Goal: Contribute content: Add original content to the website for others to see

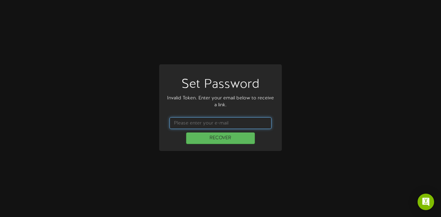
click at [227, 125] on input "text" at bounding box center [220, 123] width 102 height 12
click at [226, 118] on input "text" at bounding box center [220, 123] width 102 height 12
type input "jcianfrocca@firstwatch.com"
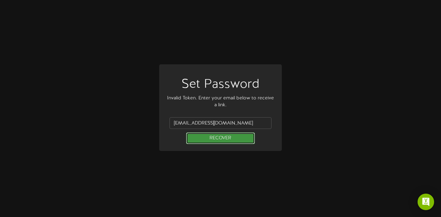
click at [204, 137] on button "RECOVER" at bounding box center [220, 139] width 69 height 12
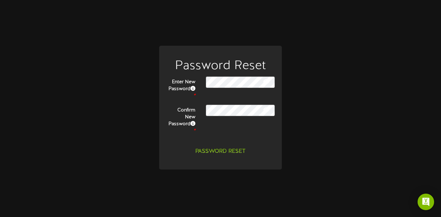
click at [155, 134] on div "Password Reset Enter New Password * Confirm New Password *" at bounding box center [220, 109] width 133 height 126
click at [229, 148] on button "Password Reset" at bounding box center [220, 152] width 58 height 12
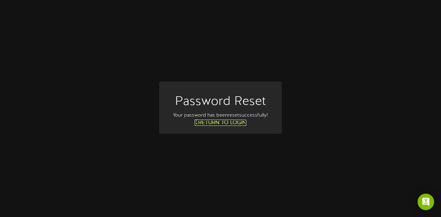
click at [231, 122] on link "Return to Login" at bounding box center [221, 123] width 52 height 6
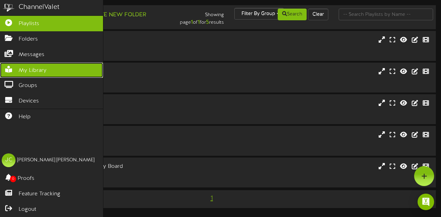
click at [48, 67] on link "My Library" at bounding box center [51, 70] width 103 height 15
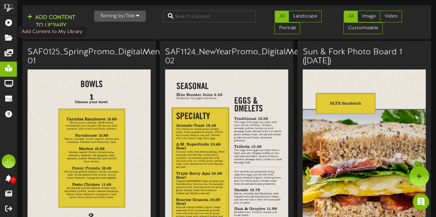
click at [50, 15] on button "Add Content to Library" at bounding box center [51, 21] width 52 height 17
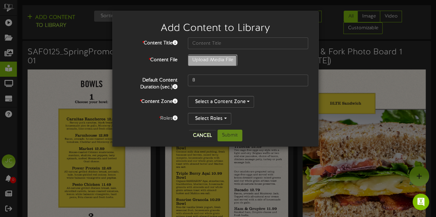
type input "**********"
type input "SAF0725_FallPromo_DigitalMenuBoard-01"
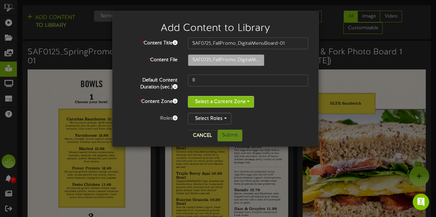
click at [216, 99] on button "Select a Content Zone" at bounding box center [221, 102] width 66 height 12
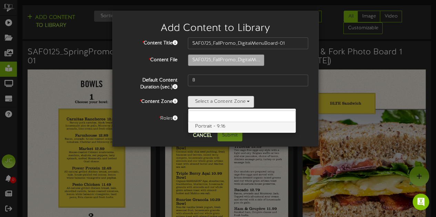
click at [209, 128] on label "Portrait - 9:16" at bounding box center [241, 126] width 107 height 9
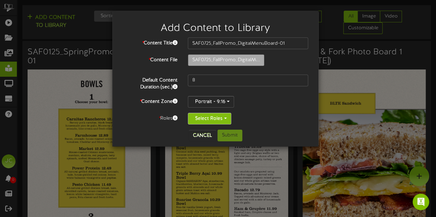
click at [209, 119] on button "Select Roles" at bounding box center [209, 119] width 43 height 12
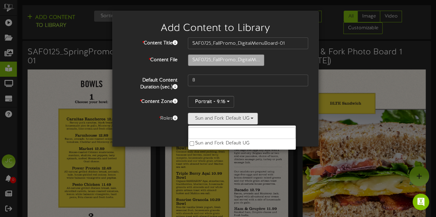
click at [275, 100] on div "Portrait - 9:16 Portrait - 9:16" at bounding box center [248, 102] width 120 height 12
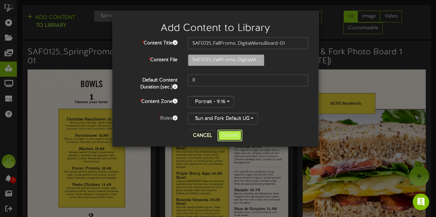
click at [231, 134] on button "Submit" at bounding box center [229, 136] width 25 height 12
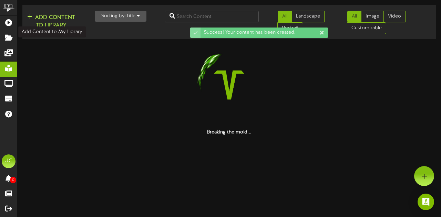
click at [39, 20] on button "Add Content to Library" at bounding box center [51, 21] width 52 height 17
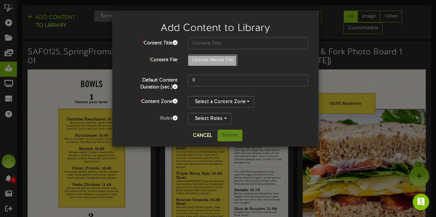
type input "**********"
type input "SAF0725_FallPromo_DigitalMenuBoard-02"
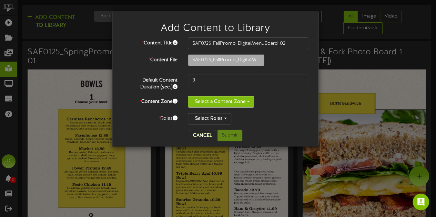
click at [244, 99] on button "Select a Content Zone" at bounding box center [221, 102] width 66 height 12
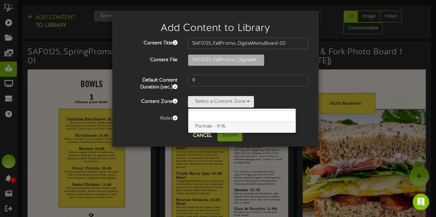
click at [224, 124] on label "Portrait - 9:16" at bounding box center [241, 126] width 107 height 9
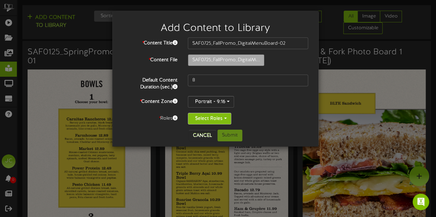
click at [223, 118] on button "Select Roles" at bounding box center [209, 119] width 43 height 12
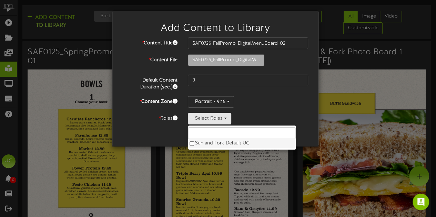
click at [207, 144] on label "Sun and Fork Default UG" at bounding box center [241, 143] width 107 height 9
click at [297, 111] on div "* Content Title SAF0725_FallPromo_DigitalMenuBoard-02 * Content File SAF0725_Fa…" at bounding box center [215, 81] width 185 height 87
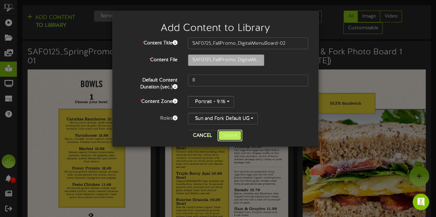
click at [227, 136] on button "Submit" at bounding box center [229, 136] width 25 height 12
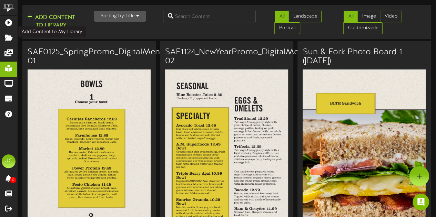
click at [69, 17] on button "Add Content to Library" at bounding box center [51, 21] width 52 height 17
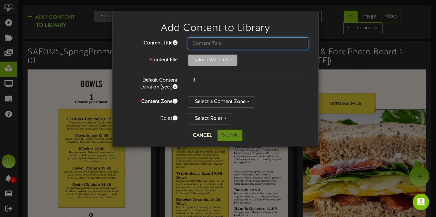
click at [218, 43] on input "text" at bounding box center [248, 44] width 120 height 12
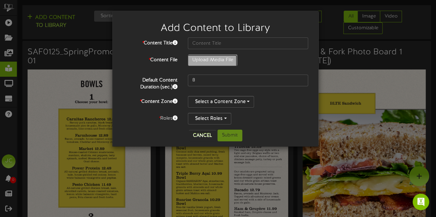
type input "**********"
type input "SAF0725_FallPromo_DigitalMenuBoard-03"
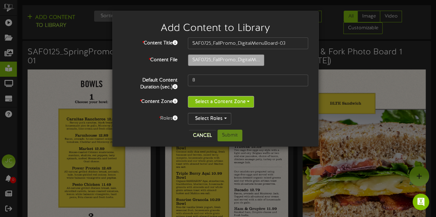
click at [225, 97] on button "Select a Content Zone" at bounding box center [221, 102] width 66 height 12
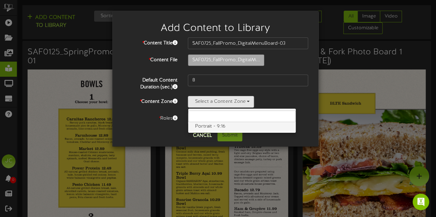
click at [215, 125] on label "Portrait - 9:16" at bounding box center [241, 126] width 107 height 9
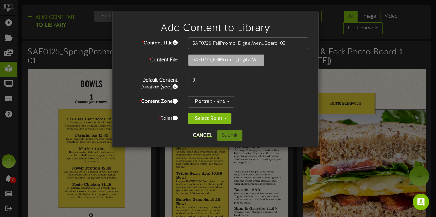
click at [218, 118] on button "Select Roles" at bounding box center [209, 119] width 43 height 12
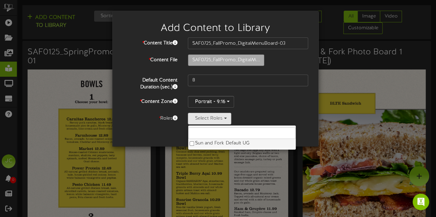
click at [215, 144] on label "Sun and Fork Default UG" at bounding box center [241, 143] width 107 height 9
click at [289, 110] on div "* Content Title SAF0725_FallPromo_DigitalMenuBoard-03 * Content File SAF0725_Fa…" at bounding box center [215, 81] width 185 height 87
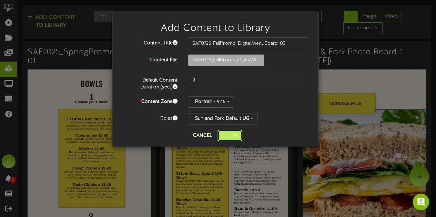
click at [226, 134] on button "Submit" at bounding box center [229, 136] width 25 height 12
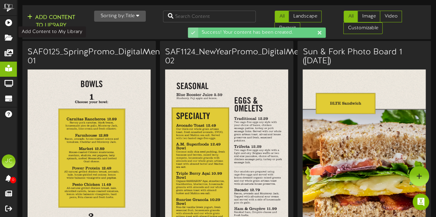
click at [70, 20] on button "Add Content to Library" at bounding box center [51, 21] width 52 height 17
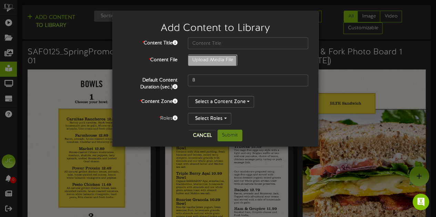
type input "**********"
type input "SAF0725_FallPromo_DigitalMenuBoard-04"
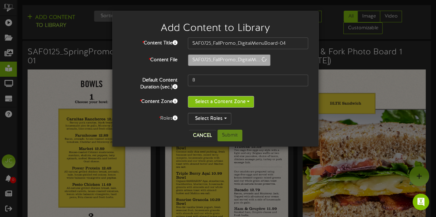
click at [240, 102] on button "Select a Content Zone" at bounding box center [221, 102] width 66 height 12
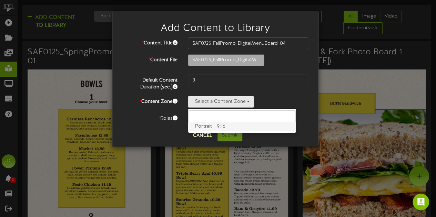
click at [216, 126] on label "Portrait - 9:16" at bounding box center [241, 126] width 107 height 9
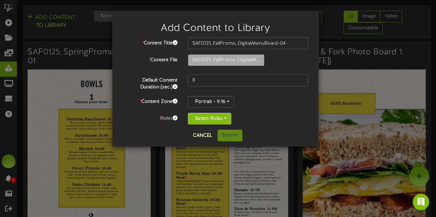
click at [217, 117] on button "Select Roles" at bounding box center [209, 119] width 43 height 12
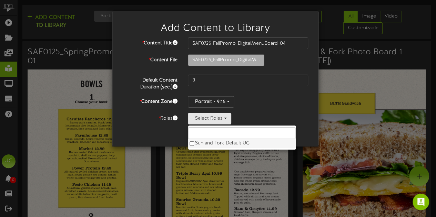
click at [207, 142] on label "Sun and Fork Default UG" at bounding box center [241, 143] width 107 height 9
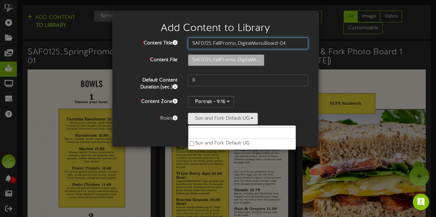
click at [249, 46] on input "SAF0725_FallPromo_DigitalMenuBoard-04" at bounding box center [248, 44] width 120 height 12
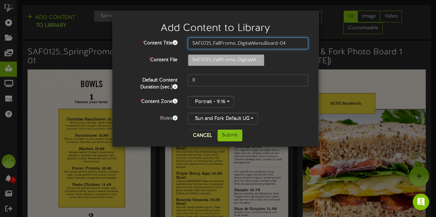
drag, startPoint x: 192, startPoint y: 43, endPoint x: 277, endPoint y: 42, distance: 85.4
click at [277, 42] on input "SAF0725_FallPromo_DigitalMenuBoard-04" at bounding box center [248, 44] width 120 height 12
click at [261, 44] on input "SAF0725_FallPromo_DigitalMenuBoard-04" at bounding box center [248, 44] width 120 height 12
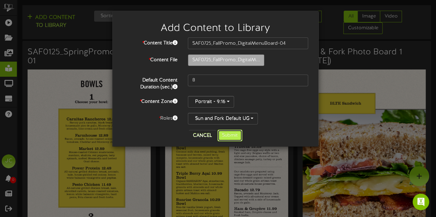
click at [230, 133] on button "Submit" at bounding box center [229, 136] width 25 height 12
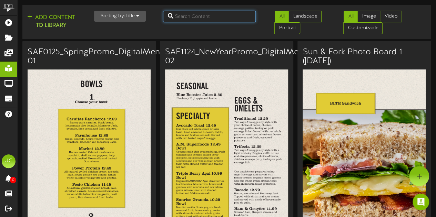
click at [224, 18] on input "text" at bounding box center [209, 17] width 93 height 12
paste input "SAF0725_FallPromo_DigitalMenuBoard"
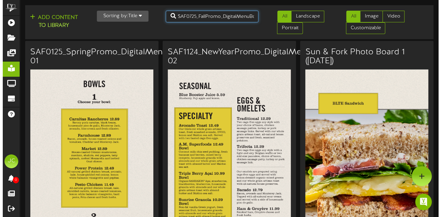
scroll to position [0, 9]
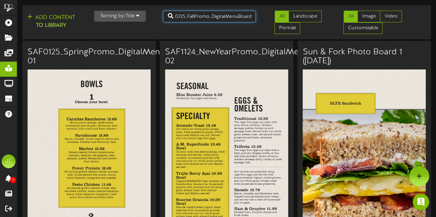
type input "SAF0725_FallPromo_DigitalMenuBoard"
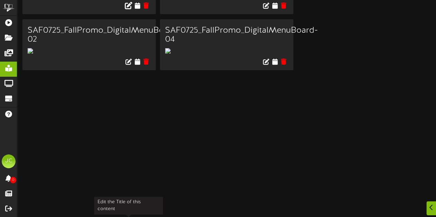
click at [128, 9] on icon at bounding box center [129, 5] width 8 height 8
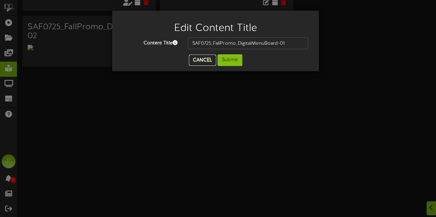
click at [210, 57] on button "Cancel" at bounding box center [202, 60] width 27 height 11
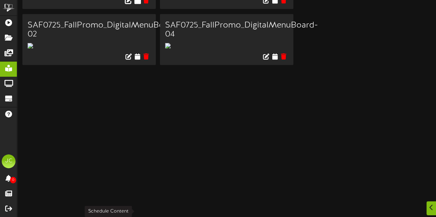
click at [136, 4] on icon at bounding box center [137, 0] width 7 height 8
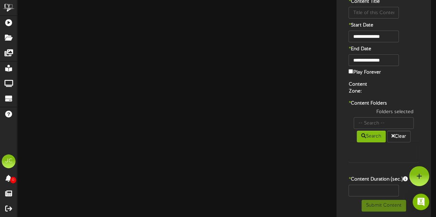
type input "SAF0725_FallPromo_DigitalMenuBoard-01"
type input "8"
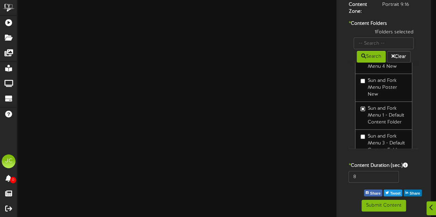
scroll to position [69, 0]
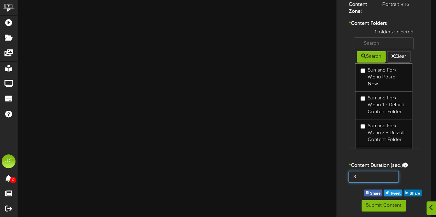
click at [372, 175] on input "8" at bounding box center [373, 177] width 50 height 12
type input "6000"
click at [404, 172] on div "6000" at bounding box center [383, 178] width 91 height 15
click at [379, 206] on button "Submit Content" at bounding box center [383, 206] width 44 height 12
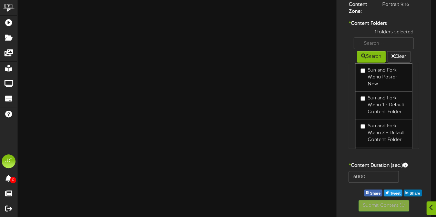
scroll to position [34, 0]
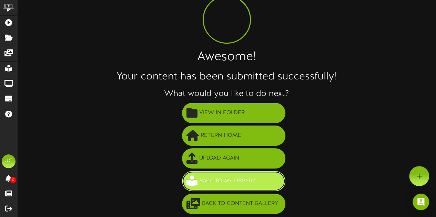
click at [227, 178] on span "Back to My Library" at bounding box center [227, 181] width 60 height 11
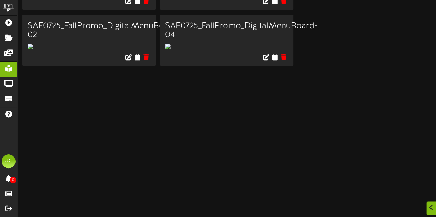
scroll to position [356, 0]
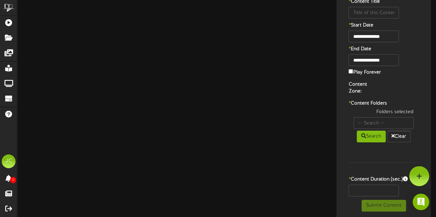
type input "SAF0725_FallPromo_DigitalMenuBoard-02"
type input "8"
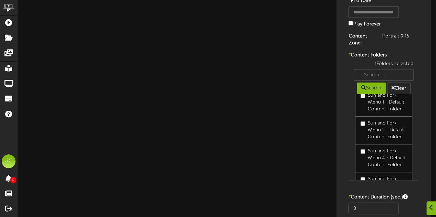
scroll to position [135, 0]
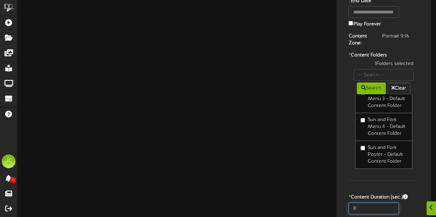
click at [382, 205] on input "8" at bounding box center [373, 209] width 50 height 12
type input "6000"
click at [413, 203] on div "6000" at bounding box center [383, 210] width 91 height 15
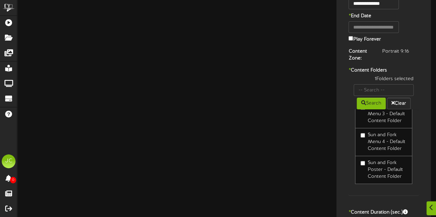
scroll to position [101, 0]
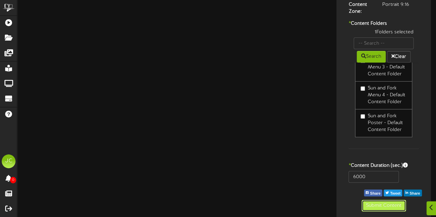
click at [379, 204] on button "Submit Content" at bounding box center [383, 206] width 44 height 12
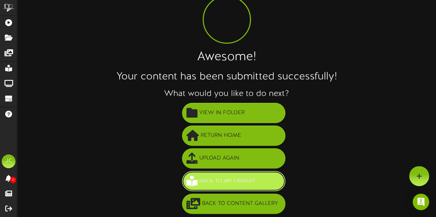
click at [215, 185] on span "Back to My Library" at bounding box center [227, 181] width 60 height 11
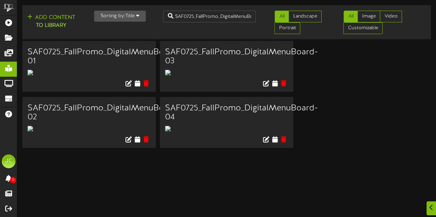
scroll to position [138, 0]
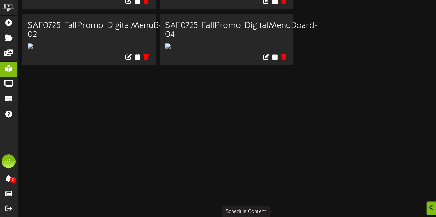
click at [275, 4] on icon at bounding box center [274, 1] width 7 height 8
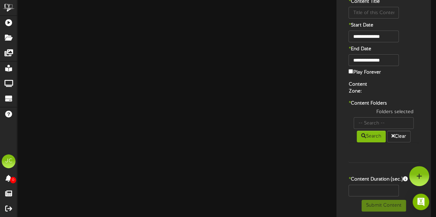
type input "SAF0725_FallPromo_DigitalMenuBoard-03"
type input "8"
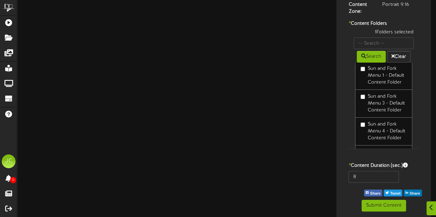
scroll to position [100, 0]
click at [376, 98] on label "Sun and Fork Menu 3 - Default Content Folder" at bounding box center [383, 102] width 46 height 21
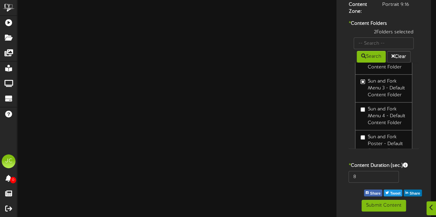
scroll to position [135, 0]
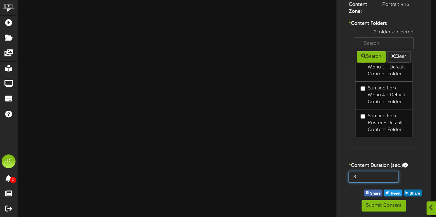
drag, startPoint x: 366, startPoint y: 179, endPoint x: 366, endPoint y: 175, distance: 3.5
click at [366, 178] on input "8" at bounding box center [373, 177] width 50 height 12
type input "6000"
click at [381, 203] on button "Submit Content" at bounding box center [383, 206] width 44 height 12
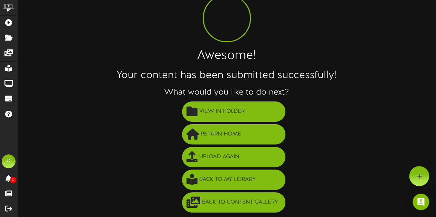
scroll to position [34, 0]
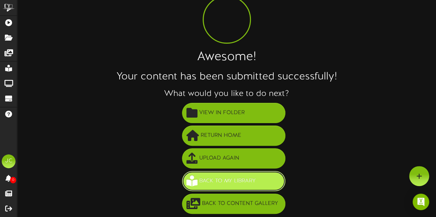
click at [251, 180] on span "Back to My Library" at bounding box center [227, 181] width 60 height 11
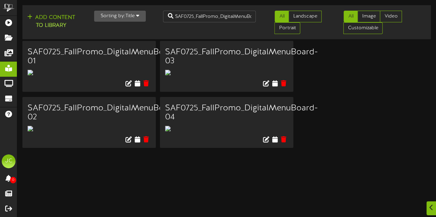
scroll to position [356, 0]
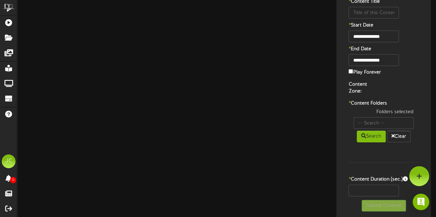
type input "SAF0725_FallPromo_DigitalMenuBoard-04"
type input "8"
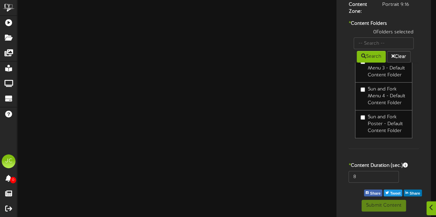
scroll to position [135, 0]
click at [379, 91] on label "Sun and Fork Menu 4 - Default Content Folder" at bounding box center [383, 95] width 46 height 21
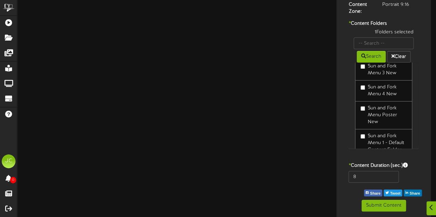
scroll to position [6, 0]
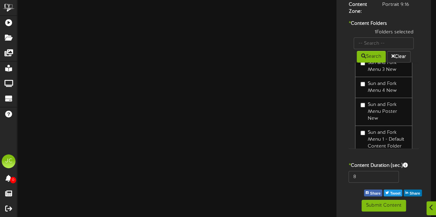
click at [387, 84] on label "Sun and Fork Menu 4 New" at bounding box center [383, 88] width 46 height 14
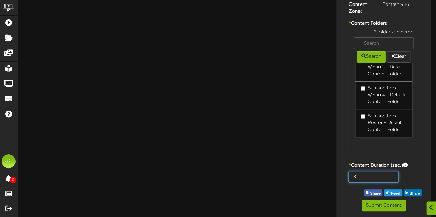
click at [379, 177] on input "8" at bounding box center [373, 177] width 50 height 12
type input "6000"
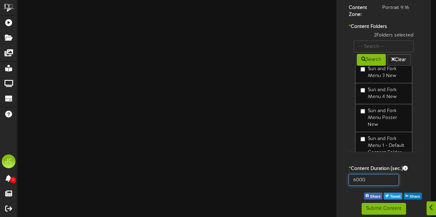
scroll to position [101, 0]
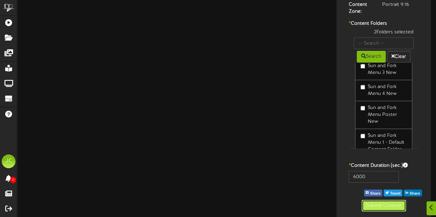
click at [387, 204] on button "Submit Content" at bounding box center [383, 206] width 44 height 12
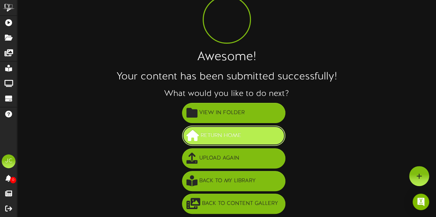
click at [227, 134] on span "Return Home" at bounding box center [221, 135] width 44 height 11
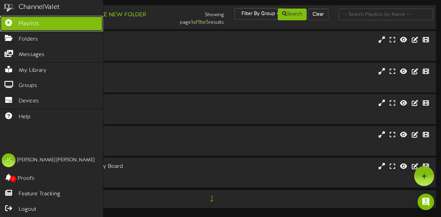
click at [34, 22] on span "Playlists" at bounding box center [29, 24] width 21 height 8
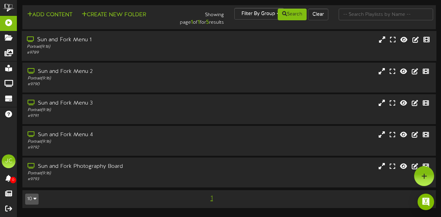
click at [73, 41] on div "Sun and Fork Menu 1" at bounding box center [108, 40] width 162 height 8
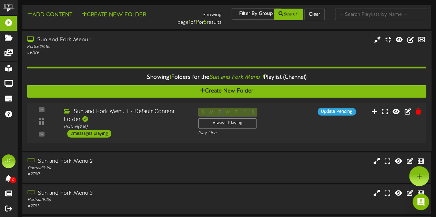
click at [145, 132] on div "Sun and Fork Menu 1 - Default Content Folder Portrait ( 9:16 ) 2 messages playi…" at bounding box center [126, 123] width 134 height 30
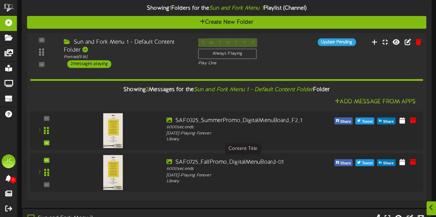
scroll to position [103, 0]
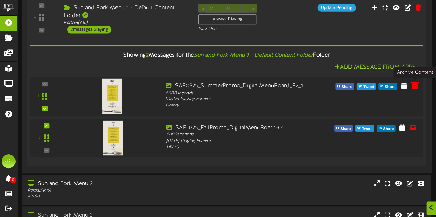
click at [414, 82] on icon at bounding box center [415, 86] width 8 height 8
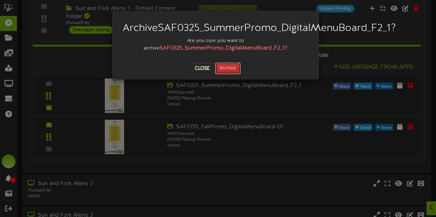
click at [229, 74] on button "Archive" at bounding box center [227, 69] width 25 height 12
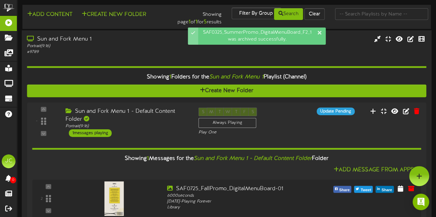
scroll to position [0, 0]
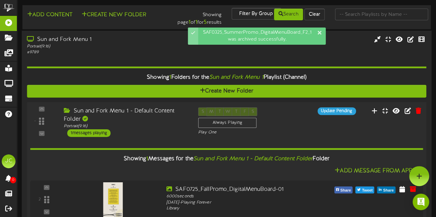
click at [103, 113] on div "Sun and Fork Menu 1 - Default Content Folder" at bounding box center [126, 115] width 124 height 16
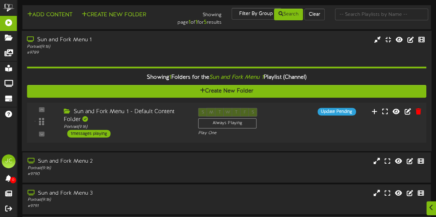
scroll to position [34, 0]
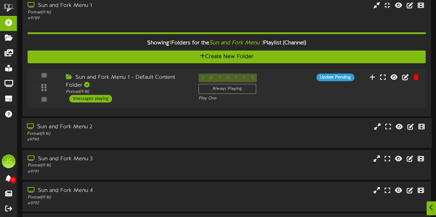
click at [101, 138] on div "# 9790" at bounding box center [107, 140] width 160 height 6
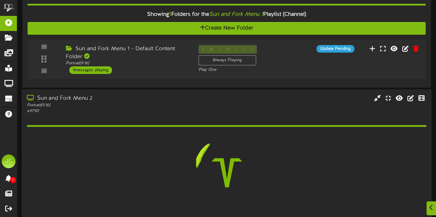
scroll to position [138, 0]
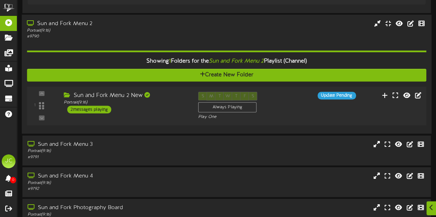
click at [166, 108] on div "Sun and Fork Menu 2 New Portrait ( 9:16 ) 2 messages playing" at bounding box center [126, 103] width 134 height 22
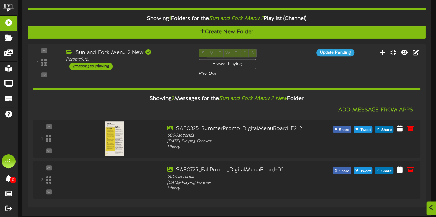
scroll to position [207, 0]
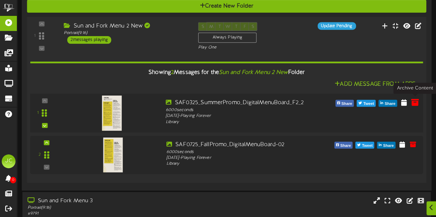
click at [416, 101] on icon at bounding box center [415, 103] width 8 height 8
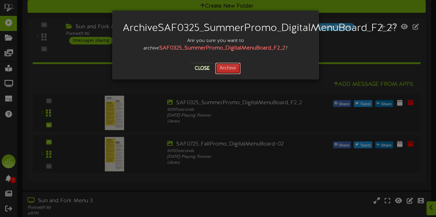
click at [234, 74] on button "Archive" at bounding box center [227, 69] width 25 height 12
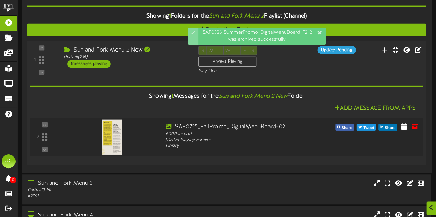
scroll to position [172, 0]
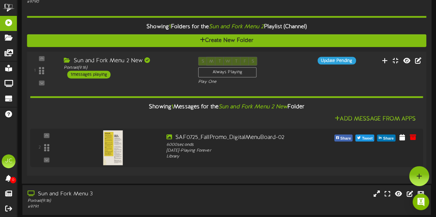
click at [155, 63] on div "Sun and Fork Menu 2 New" at bounding box center [126, 61] width 124 height 8
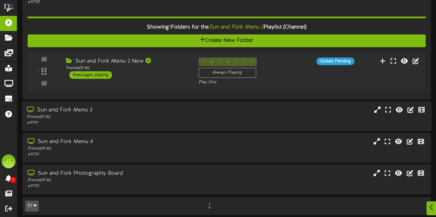
drag, startPoint x: 113, startPoint y: 113, endPoint x: 121, endPoint y: 124, distance: 13.0
click at [113, 114] on div "Portrait ( 9:16 )" at bounding box center [107, 117] width 160 height 6
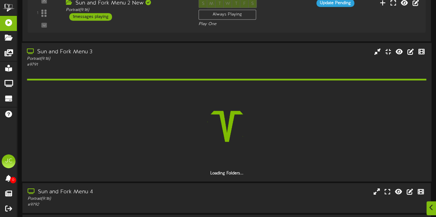
scroll to position [241, 0]
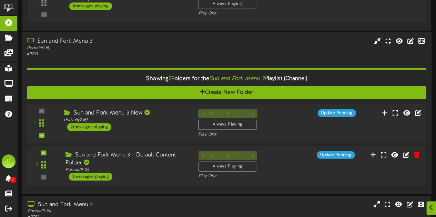
click at [160, 124] on div "Sun and Fork Menu 3 New Portrait ( 9:16 ) 2 messages playing" at bounding box center [126, 120] width 134 height 22
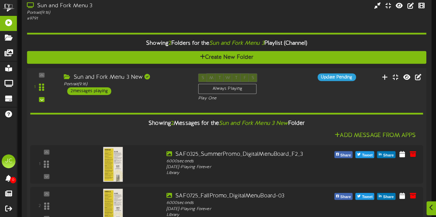
scroll to position [310, 0]
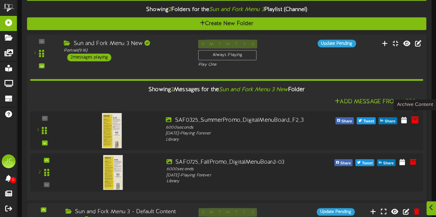
click at [413, 116] on icon at bounding box center [415, 120] width 8 height 8
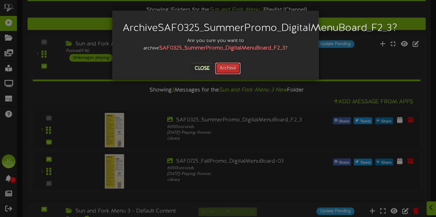
click at [234, 74] on button "Archive" at bounding box center [227, 69] width 25 height 12
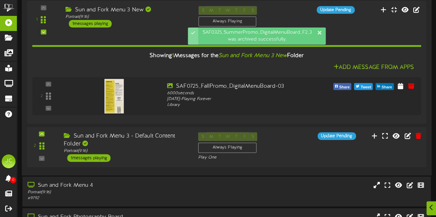
click at [165, 145] on div "Sun and Fork Menu 3 - Default Content Folder" at bounding box center [126, 140] width 124 height 16
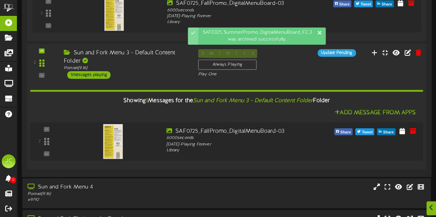
scroll to position [448, 0]
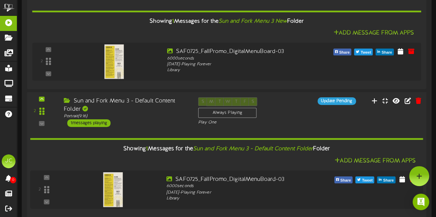
click at [154, 111] on div "Sun and Fork Menu 3 - Default Content Folder" at bounding box center [126, 105] width 124 height 16
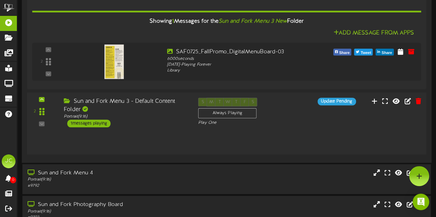
scroll to position [379, 0]
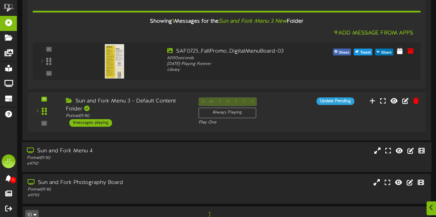
click at [142, 156] on div "Portrait ( 9:16 )" at bounding box center [107, 158] width 160 height 6
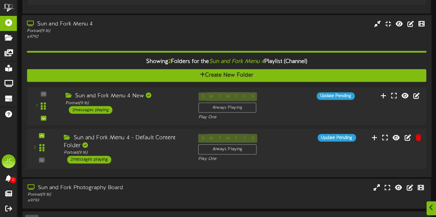
scroll to position [517, 0]
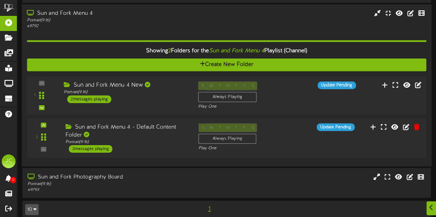
click at [167, 86] on div "Sun and Fork Menu 4 New" at bounding box center [126, 86] width 124 height 8
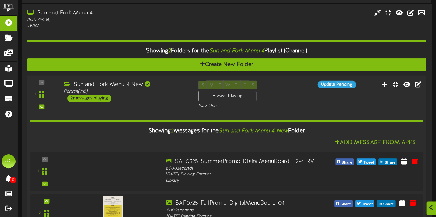
scroll to position [551, 0]
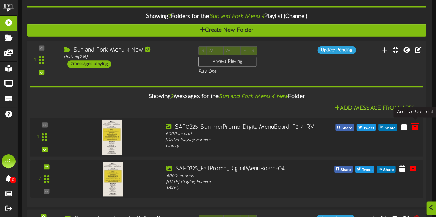
click at [415, 124] on icon at bounding box center [415, 127] width 8 height 8
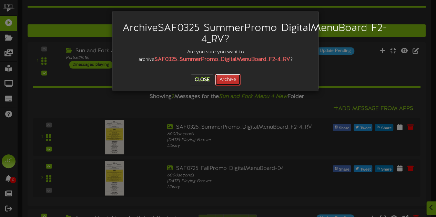
click at [234, 86] on button "Archive" at bounding box center [227, 80] width 25 height 12
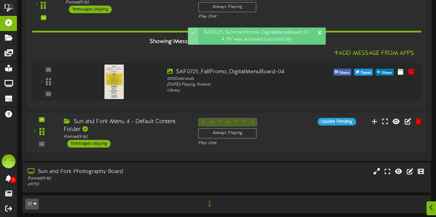
click at [148, 140] on div "Sun and Fork Menu 4 - Default Content Folder Portrait ( 9:16 ) 1 messages playi…" at bounding box center [126, 133] width 134 height 30
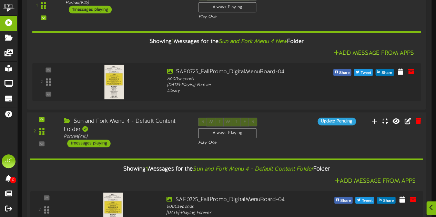
scroll to position [691, 0]
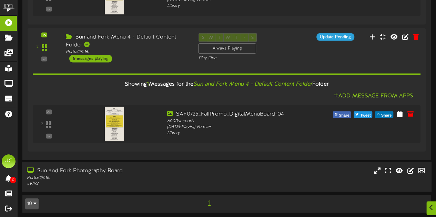
click at [155, 175] on div "Portrait ( 9:16 )" at bounding box center [107, 178] width 160 height 6
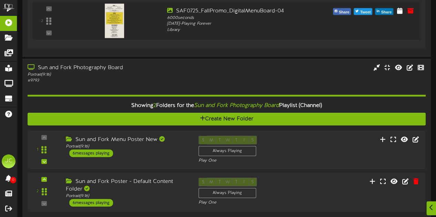
scroll to position [822, 0]
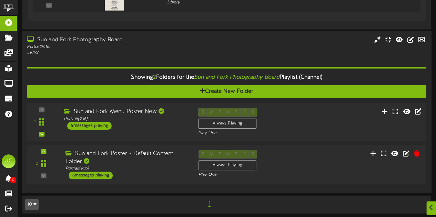
click at [173, 126] on div "Sun and Fork Menu Poster New Portrait ( 9:16 ) 6 messages playing" at bounding box center [126, 119] width 134 height 22
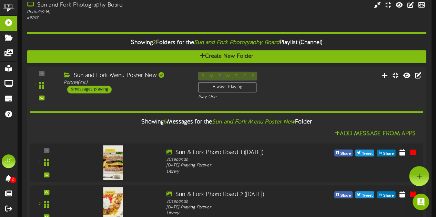
click at [156, 80] on div "Portrait ( 9:16 )" at bounding box center [126, 83] width 124 height 6
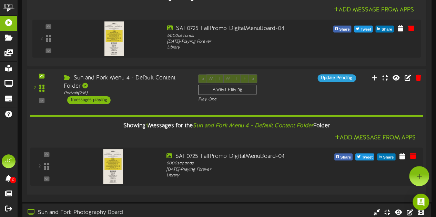
click at [155, 91] on div "Portrait ( 9:16 )" at bounding box center [126, 93] width 124 height 6
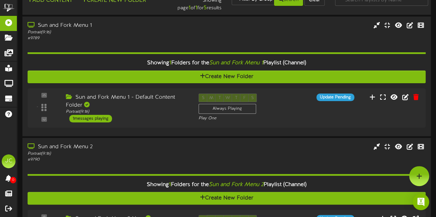
scroll to position [0, 0]
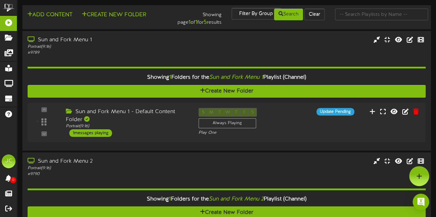
click at [195, 9] on div "Showing page 1 of 1 for 5 results" at bounding box center [192, 17] width 69 height 19
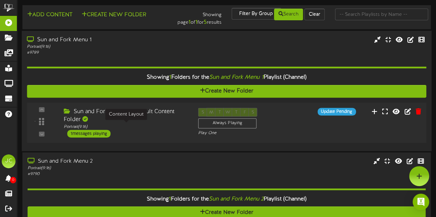
click at [139, 125] on div "Portrait ( 9:16 )" at bounding box center [126, 127] width 124 height 6
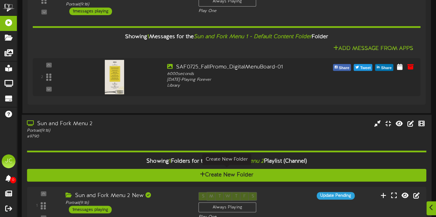
scroll to position [207, 0]
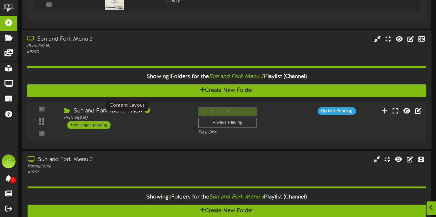
click at [158, 118] on div "Portrait ( 9:16 )" at bounding box center [126, 118] width 124 height 6
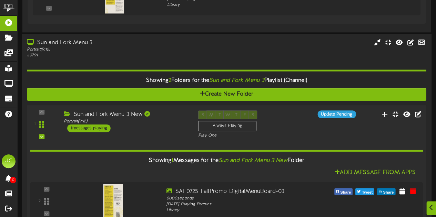
scroll to position [413, 0]
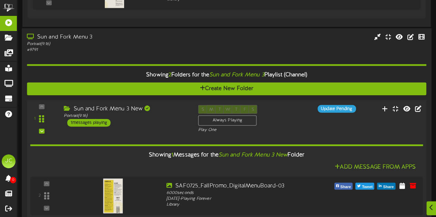
click at [162, 108] on div "Sun and Fork Menu 3 New" at bounding box center [126, 109] width 124 height 8
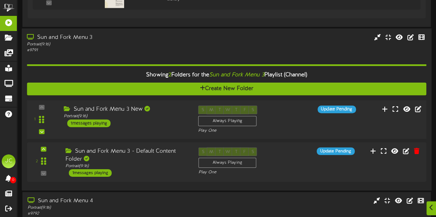
click at [163, 108] on div "Sun and Fork Menu 3 New" at bounding box center [126, 109] width 124 height 8
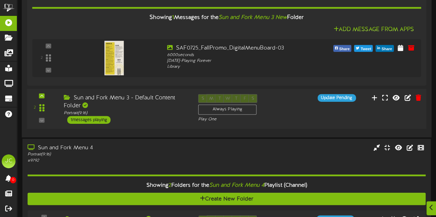
click at [163, 107] on div "Sun and Fork Menu 3 - Default Content Folder" at bounding box center [126, 102] width 124 height 16
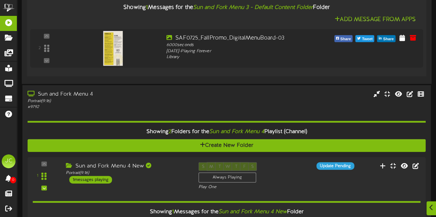
scroll to position [792, 0]
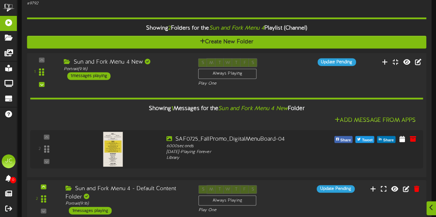
click at [165, 81] on div "1 ( 9:16" at bounding box center [226, 73] width 403 height 28
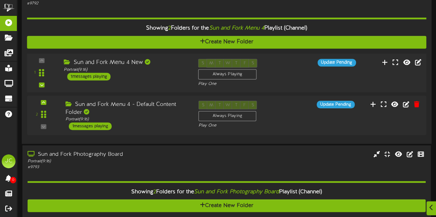
click at [165, 81] on div "1 ( 9:16" at bounding box center [226, 73] width 403 height 28
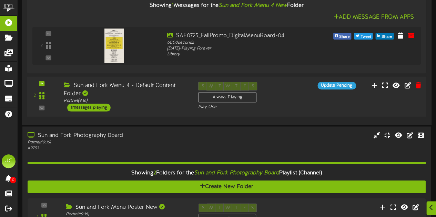
click at [169, 108] on div "Sun and Fork Menu 4 - Default Content Folder Portrait ( 9:16 ) 1 messages playi…" at bounding box center [126, 97] width 134 height 30
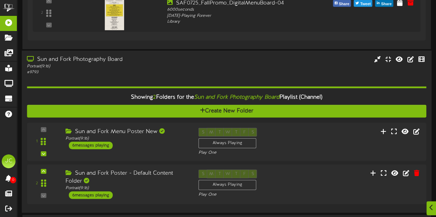
scroll to position [1075, 0]
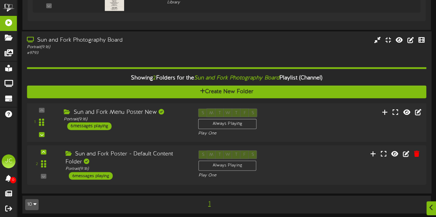
click at [170, 116] on div "Portrait ( 9:16 )" at bounding box center [126, 119] width 124 height 6
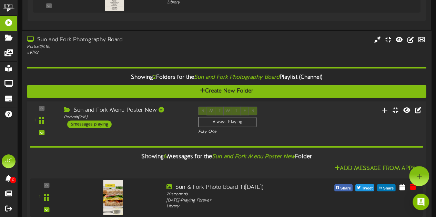
click at [168, 127] on div "1" at bounding box center [226, 120] width 403 height 28
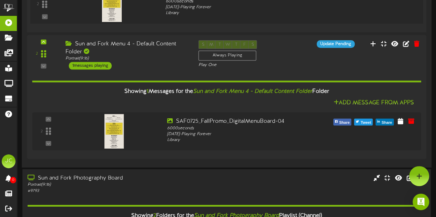
scroll to position [799, 0]
